Goal: Transaction & Acquisition: Subscribe to service/newsletter

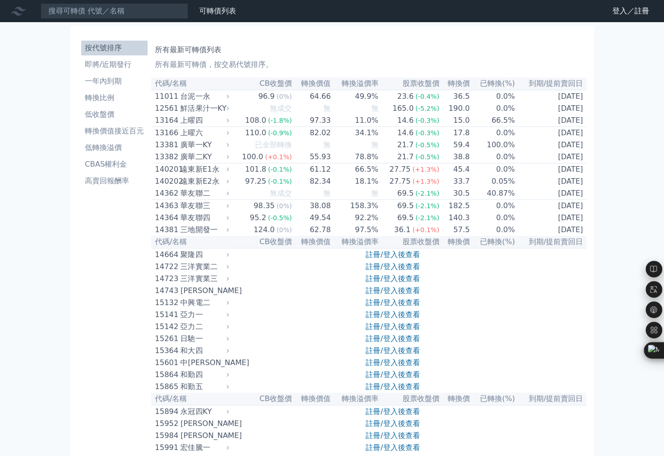
drag, startPoint x: 363, startPoint y: 0, endPoint x: 18, endPoint y: 219, distance: 409.2
click at [378, 259] on link "註冊/登入後查看" at bounding box center [393, 254] width 54 height 9
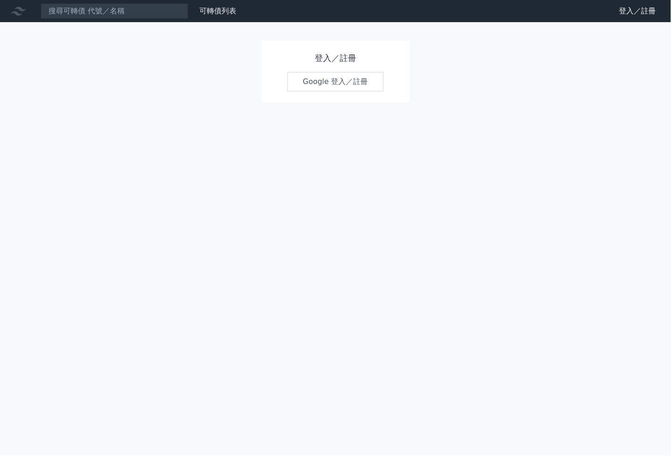
click at [361, 82] on link "Google 登入／註冊" at bounding box center [335, 81] width 96 height 19
